Goal: Transaction & Acquisition: Obtain resource

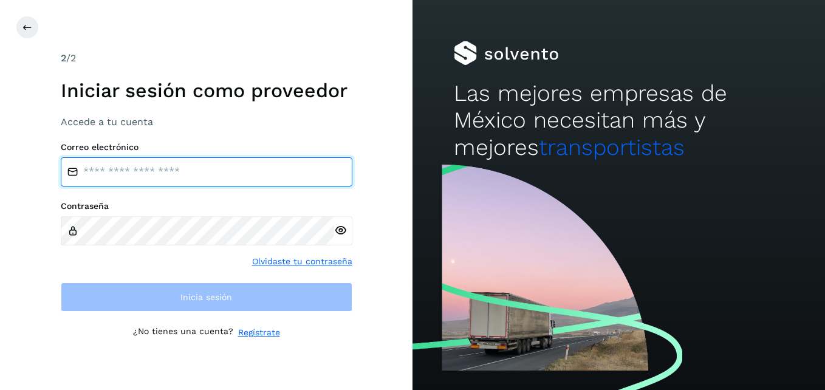
type input "**********"
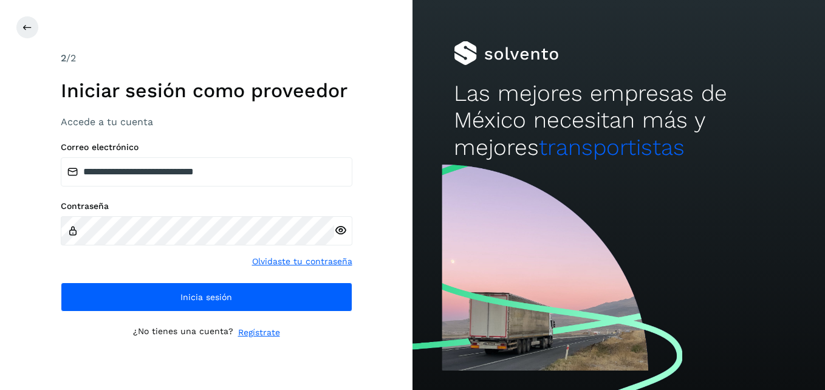
click at [341, 235] on icon at bounding box center [340, 230] width 13 height 13
click at [341, 227] on icon at bounding box center [340, 230] width 13 height 13
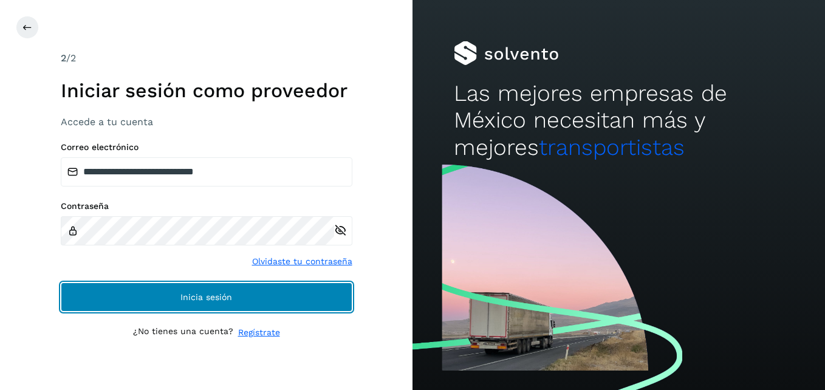
click at [177, 298] on button "Inicia sesión" at bounding box center [207, 297] width 292 height 29
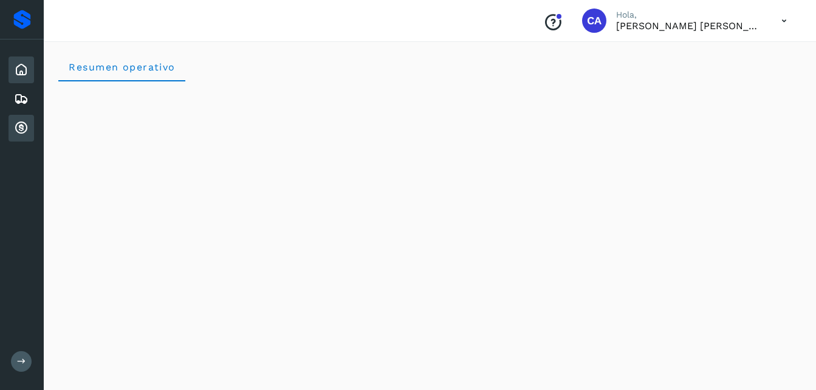
click at [22, 128] on icon at bounding box center [21, 128] width 15 height 15
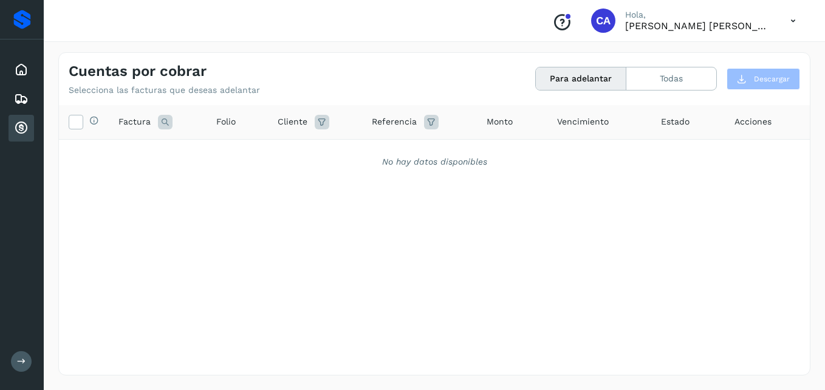
click at [22, 128] on icon at bounding box center [21, 128] width 15 height 15
click at [22, 64] on icon at bounding box center [21, 70] width 15 height 15
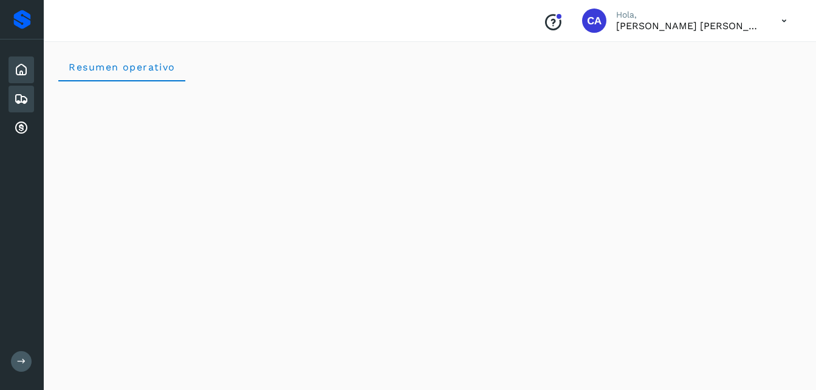
click at [21, 104] on icon at bounding box center [21, 99] width 15 height 15
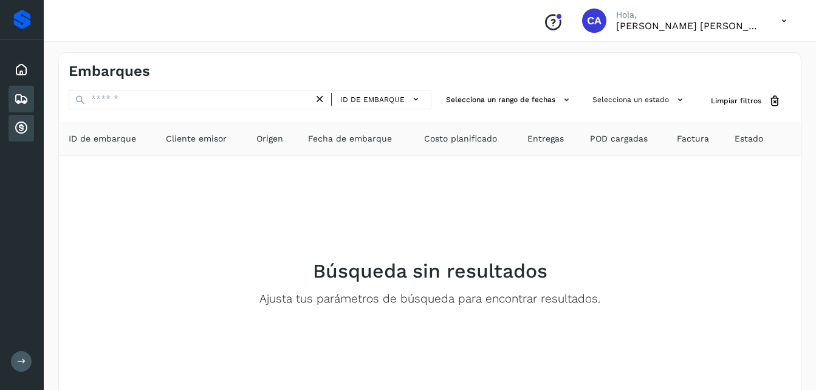
click at [22, 126] on icon at bounding box center [21, 128] width 15 height 15
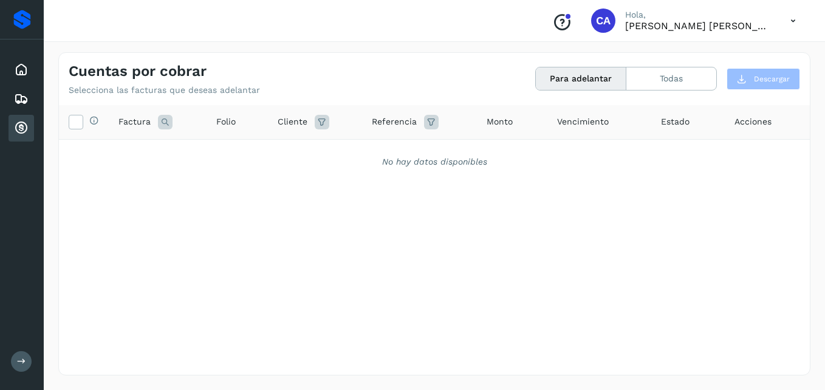
click at [447, 233] on div "Selecciona todas las facturas disponibles para adelanto Factura Folio Cliente R…" at bounding box center [434, 215] width 751 height 220
click at [10, 357] on div "Proveedores Inicio Embarques Cuentas por cobrar Salir" at bounding box center [22, 195] width 44 height 390
click at [19, 358] on icon at bounding box center [21, 361] width 9 height 9
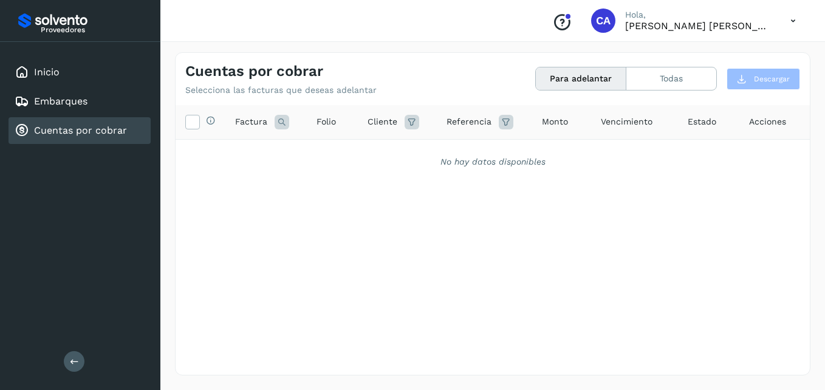
click at [798, 15] on icon at bounding box center [793, 21] width 25 height 25
click at [738, 60] on div "Cerrar sesión" at bounding box center [732, 54] width 145 height 23
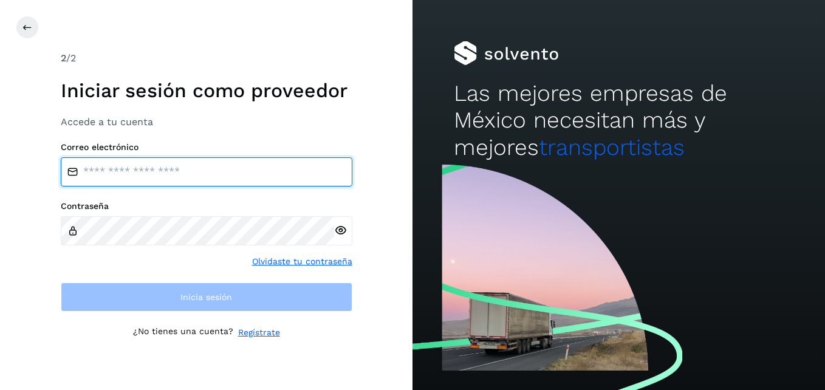
type input "**********"
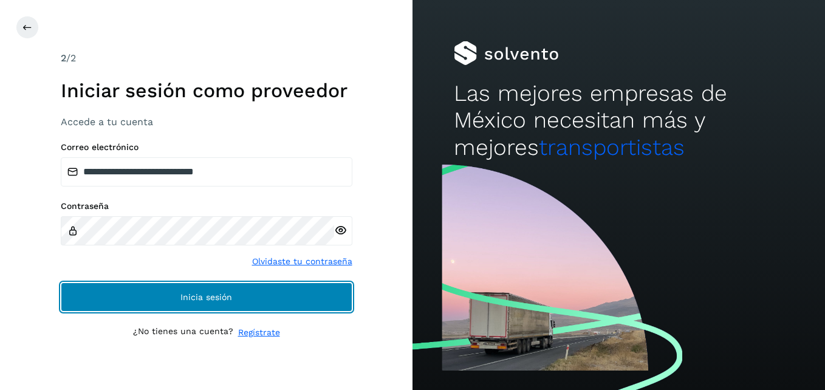
click at [183, 301] on span "Inicia sesión" at bounding box center [206, 297] width 52 height 9
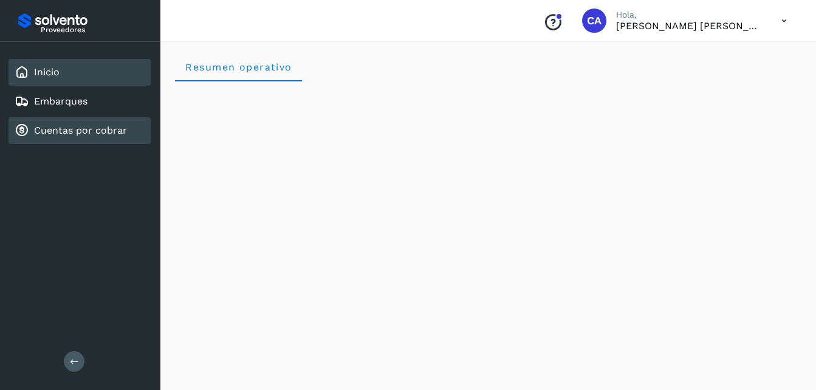
click at [62, 127] on link "Cuentas por cobrar" at bounding box center [80, 131] width 93 height 12
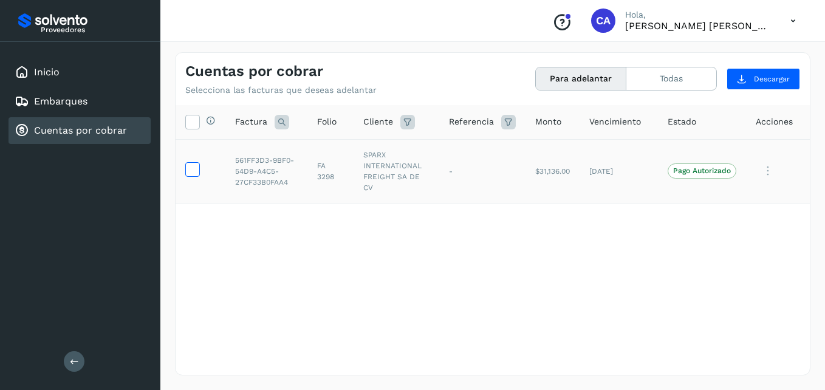
click at [189, 174] on icon at bounding box center [192, 168] width 13 height 13
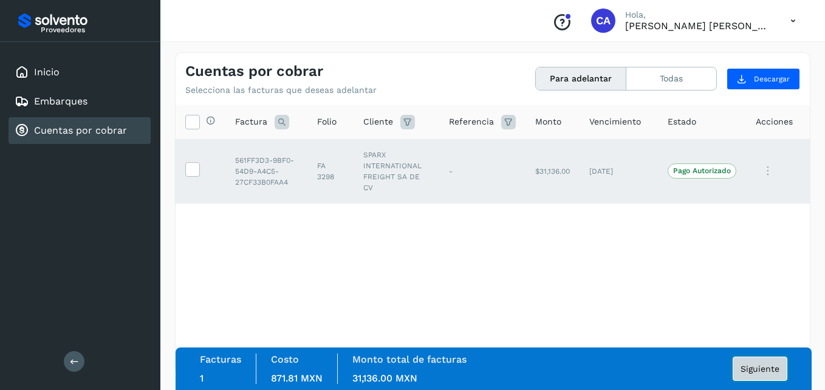
click at [761, 365] on span "Siguiente" at bounding box center [760, 369] width 39 height 9
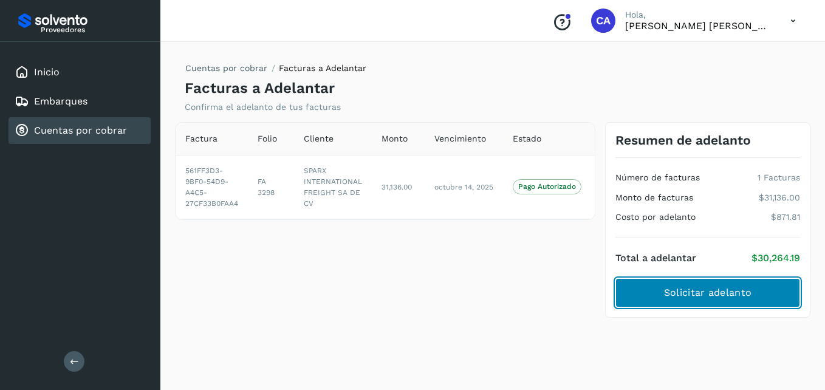
click at [718, 292] on span "Solicitar adelanto" at bounding box center [707, 292] width 87 height 13
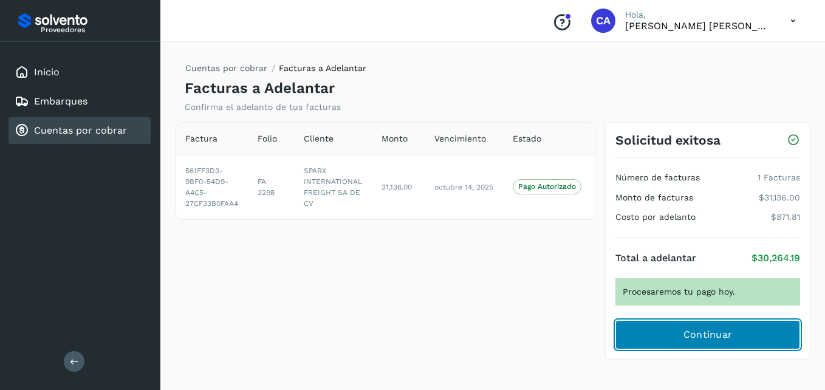
click at [705, 339] on span "Continuar" at bounding box center [707, 334] width 49 height 13
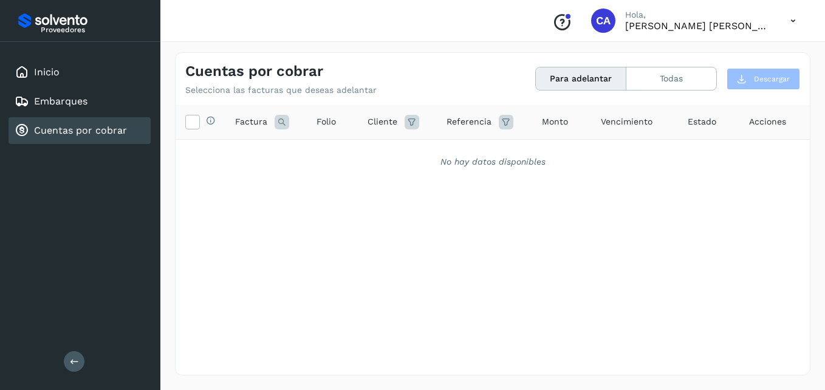
click at [791, 16] on icon at bounding box center [793, 21] width 25 height 25
click at [698, 59] on div "Cerrar sesión" at bounding box center [732, 54] width 145 height 23
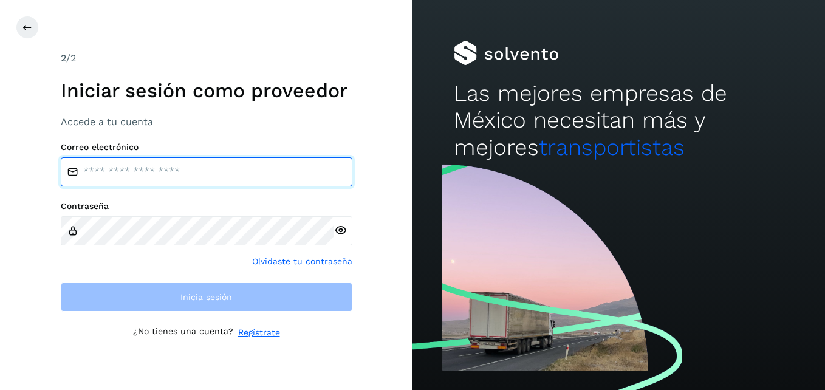
type input "**********"
